Goal: Transaction & Acquisition: Purchase product/service

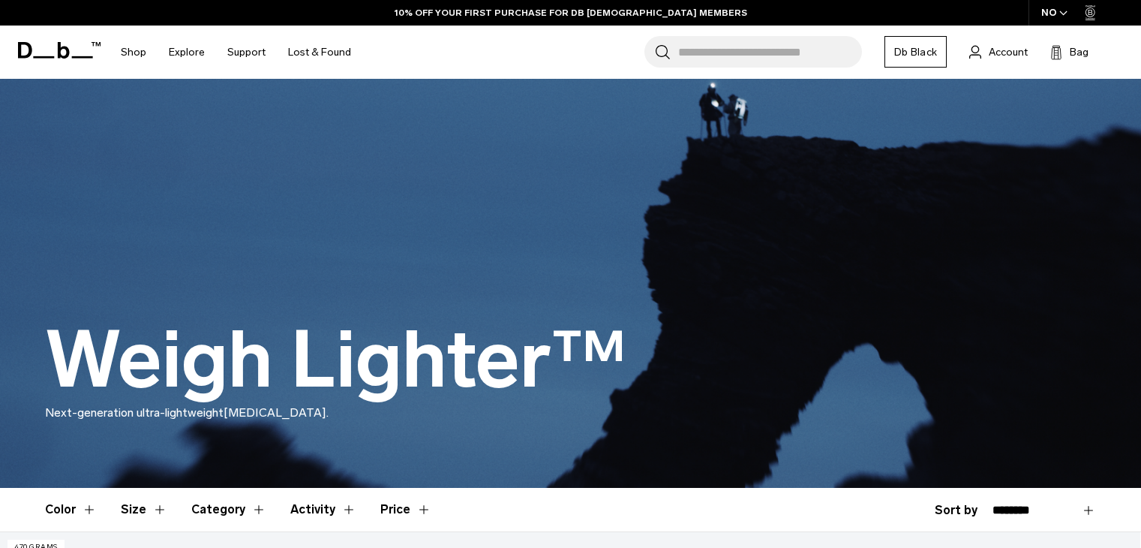
click at [1060, 13] on icon "button" at bounding box center [1064, 13] width 8 height 5
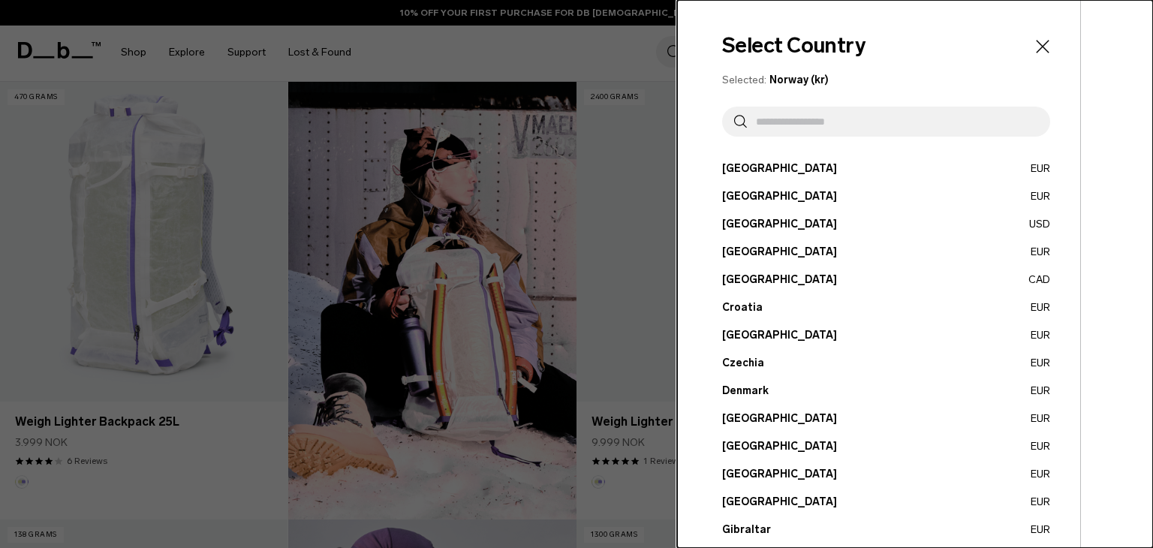
click at [765, 285] on button "Canada CAD" at bounding box center [886, 280] width 328 height 16
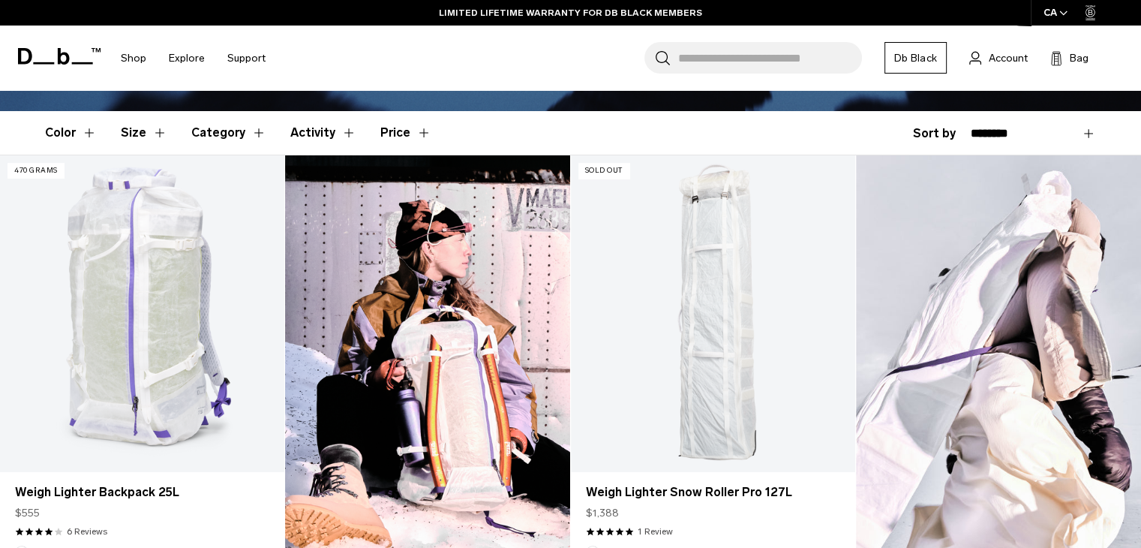
scroll to position [375, 0]
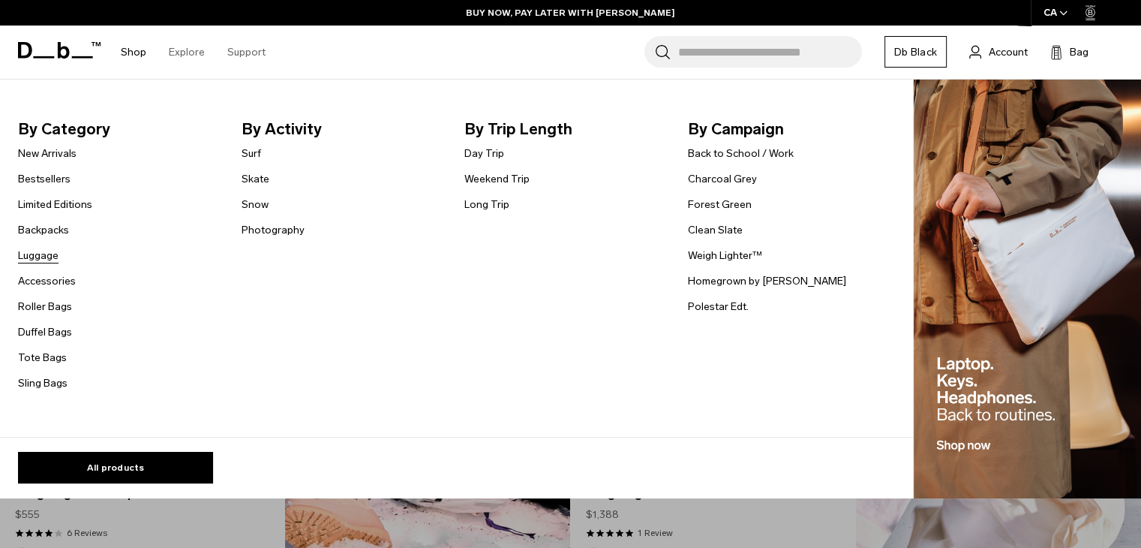
click at [51, 263] on link "Luggage" at bounding box center [38, 256] width 41 height 16
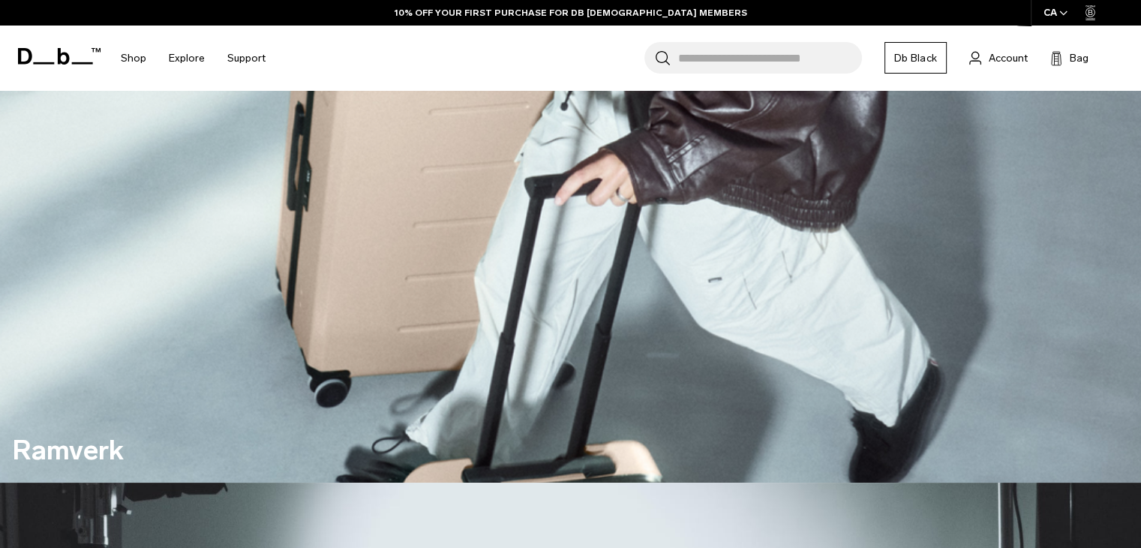
scroll to position [750, 0]
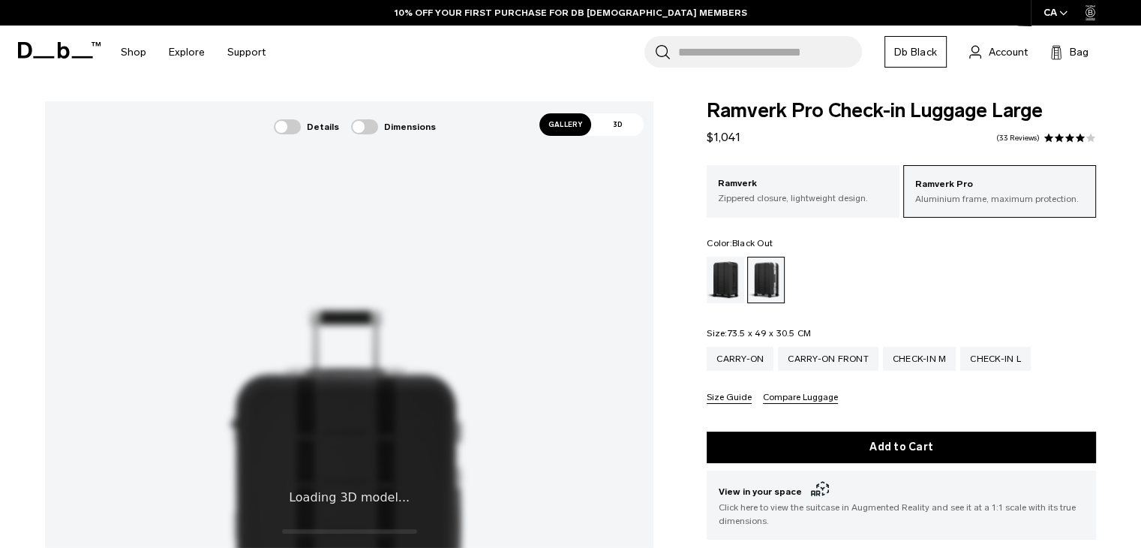
click at [721, 283] on div "Black Out" at bounding box center [726, 280] width 38 height 47
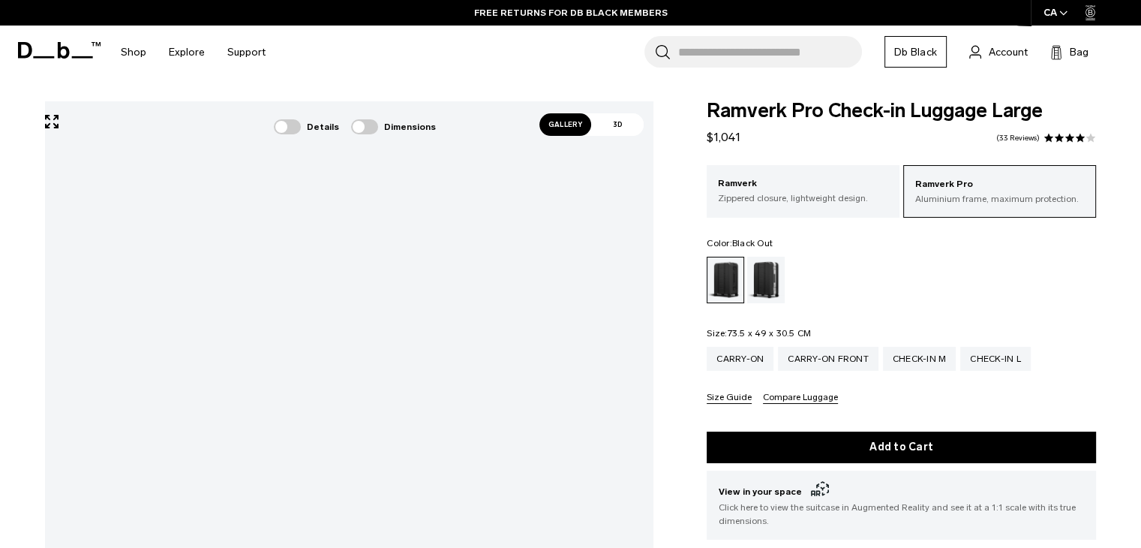
click at [563, 131] on span "Gallery" at bounding box center [566, 124] width 53 height 23
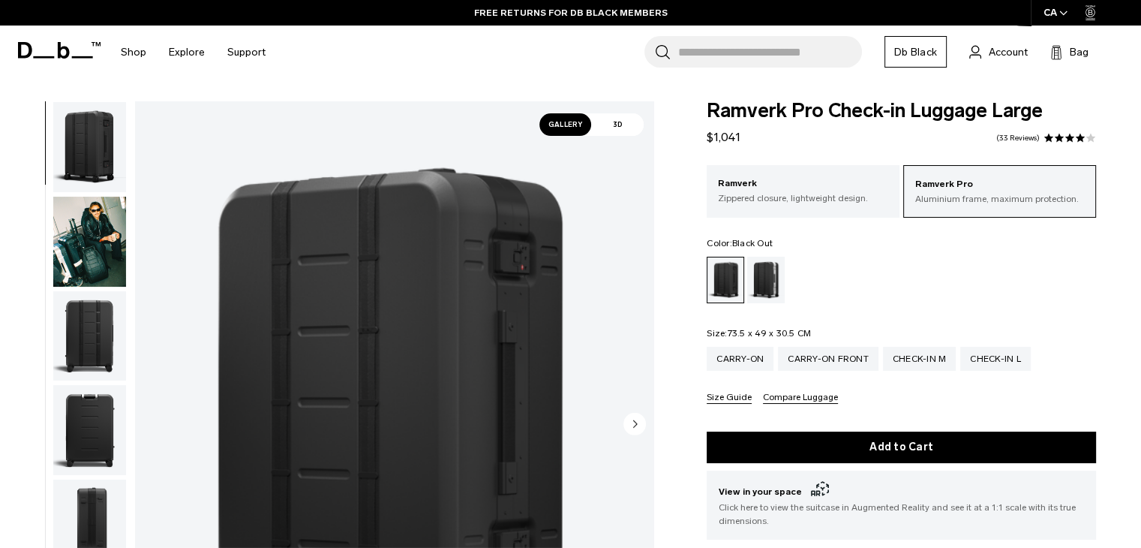
click at [104, 298] on img "button" at bounding box center [89, 336] width 73 height 90
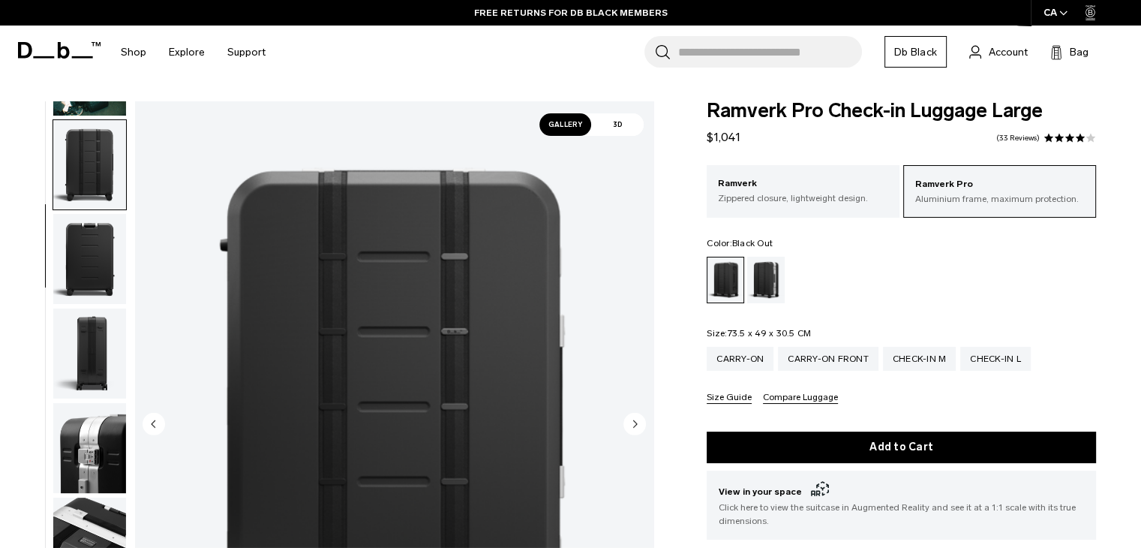
scroll to position [189, 0]
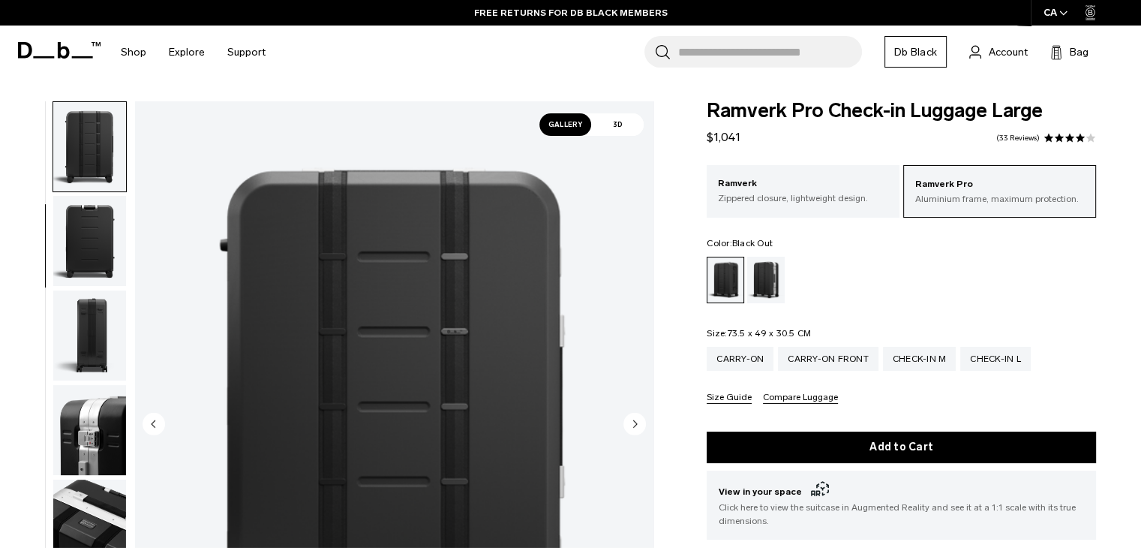
click at [95, 424] on img "button" at bounding box center [89, 430] width 73 height 90
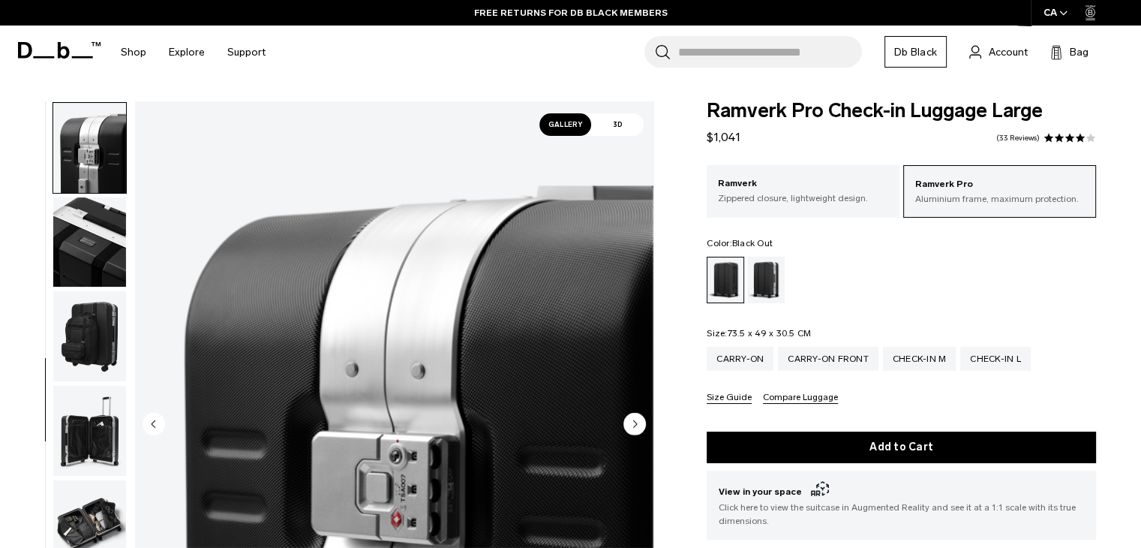
scroll to position [471, 0]
click at [102, 431] on img "button" at bounding box center [89, 431] width 73 height 90
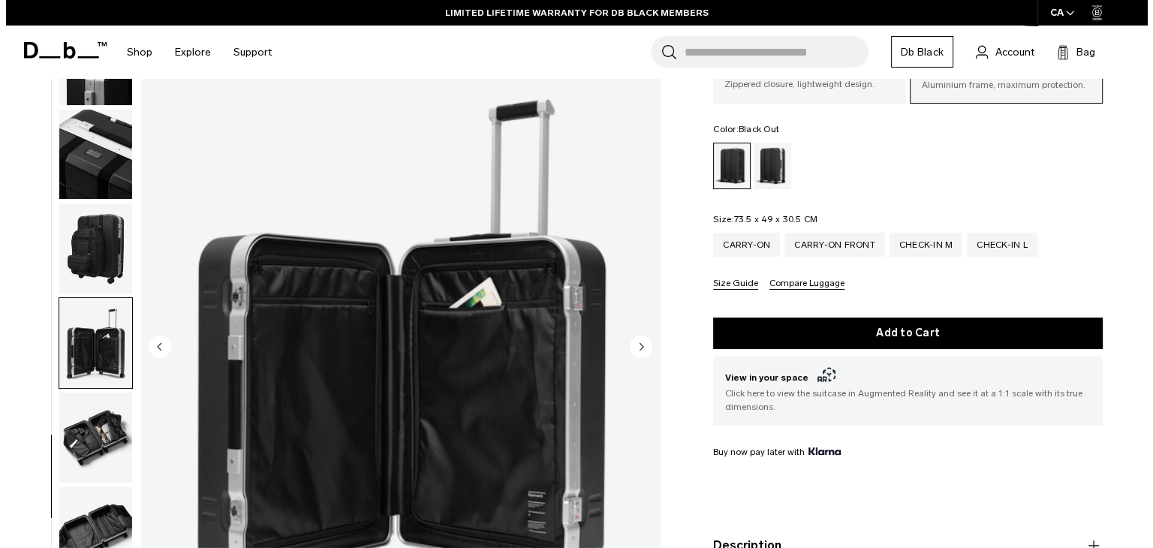
scroll to position [150, 0]
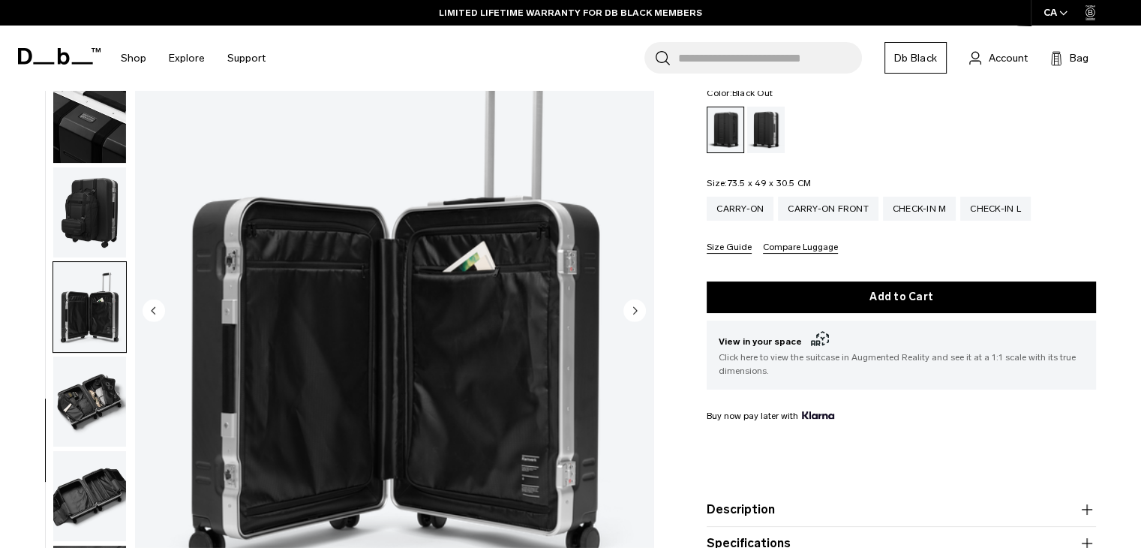
click at [641, 312] on circle "Next slide" at bounding box center [635, 310] width 23 height 23
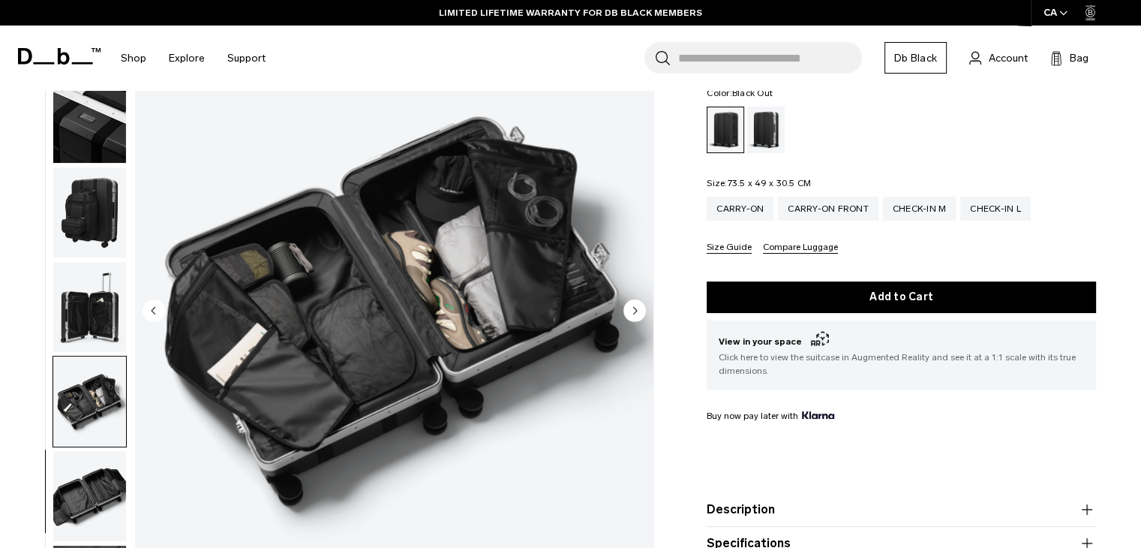
click at [641, 312] on circle "Next slide" at bounding box center [635, 310] width 23 height 23
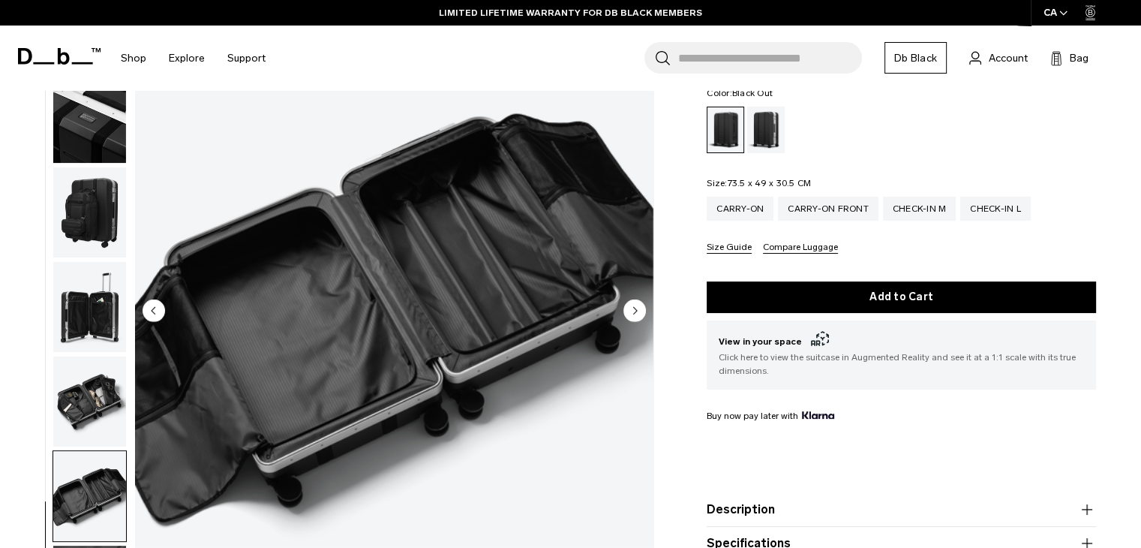
click at [641, 312] on circle "Next slide" at bounding box center [635, 310] width 23 height 23
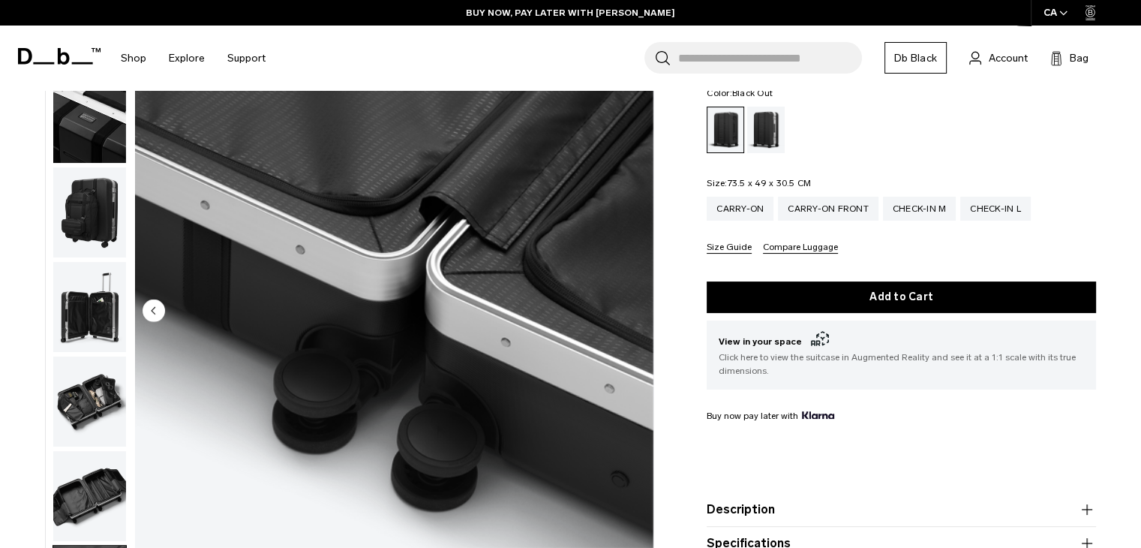
click at [641, 312] on img at bounding box center [394, 312] width 519 height 648
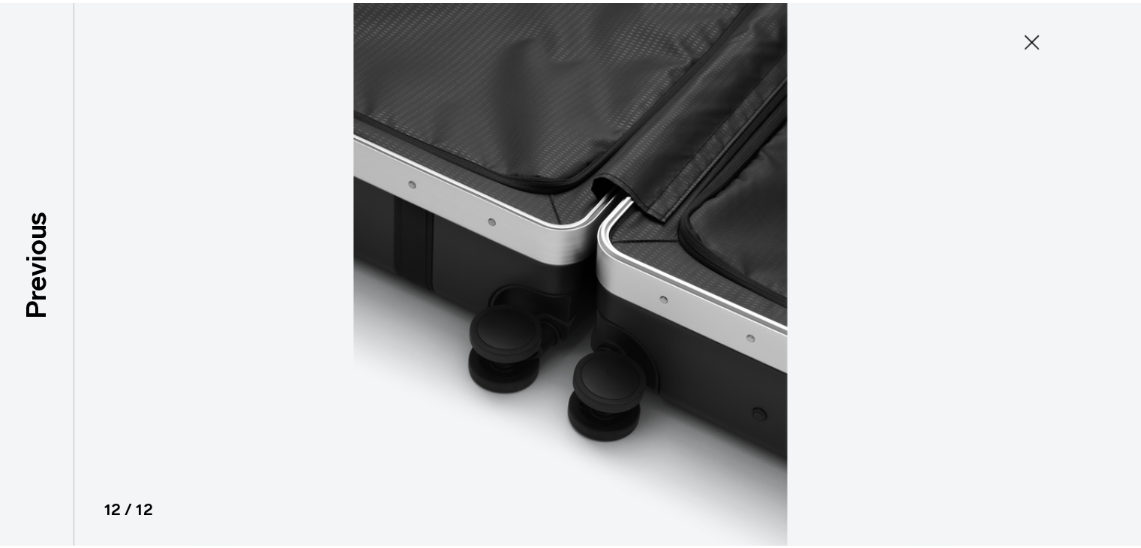
scroll to position [474, 0]
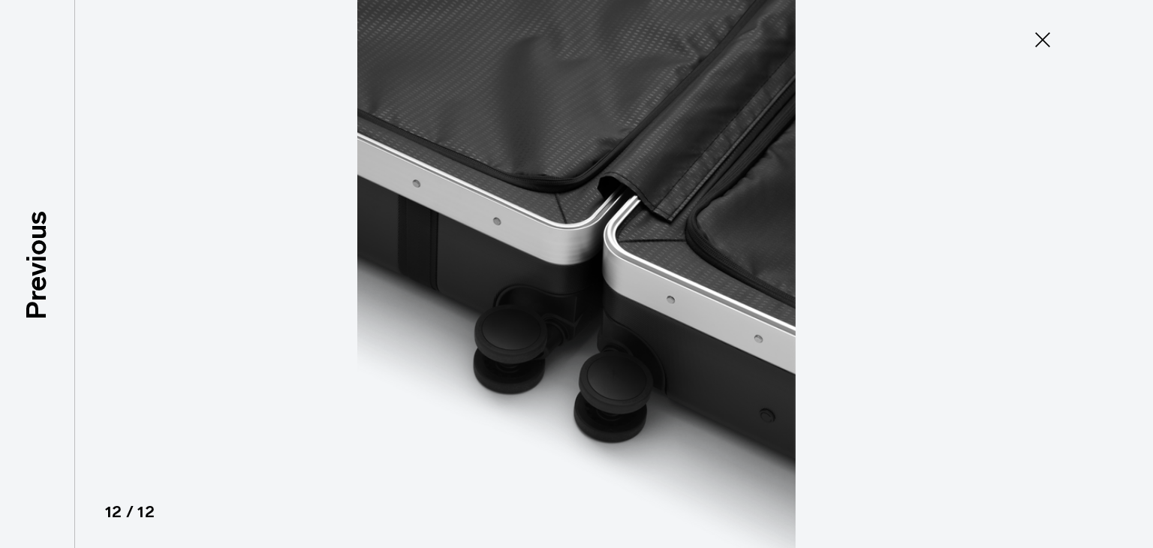
click at [1039, 39] on icon at bounding box center [1042, 40] width 24 height 24
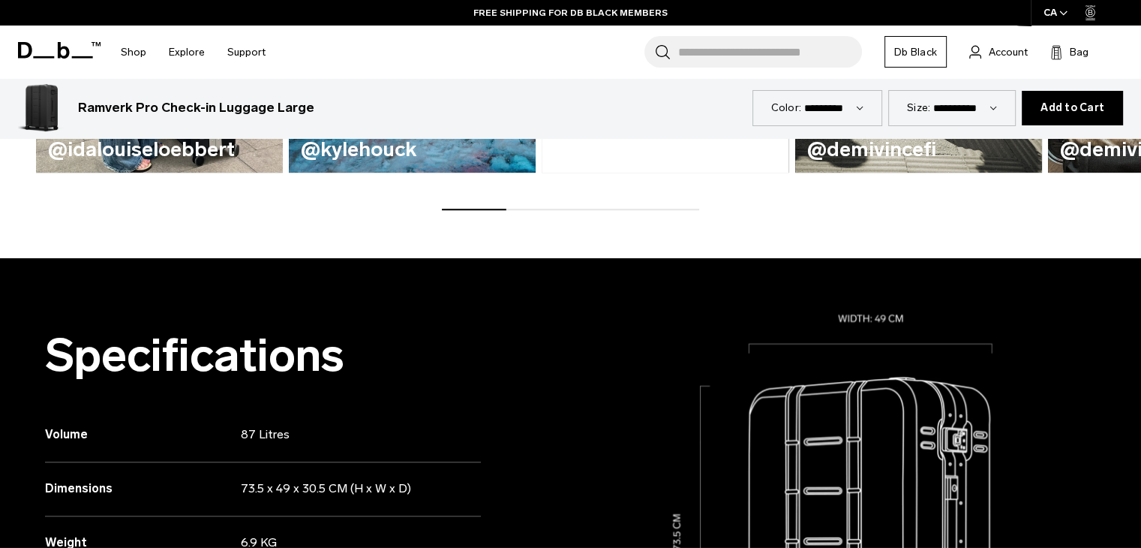
scroll to position [1126, 0]
